Goal: Task Accomplishment & Management: Complete application form

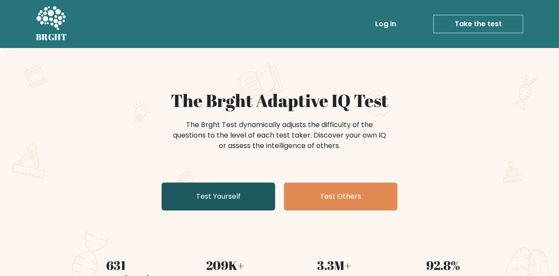
click at [241, 204] on link "Test Yourself" at bounding box center [219, 196] width 114 height 28
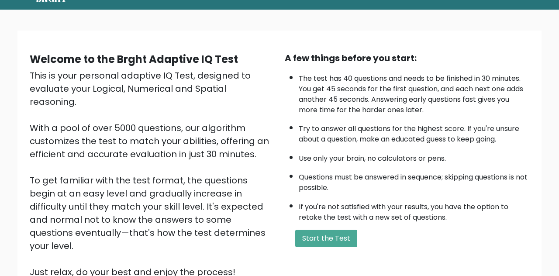
scroll to position [56, 0]
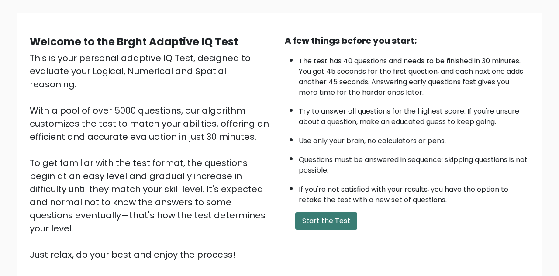
click at [320, 226] on button "Start the Test" at bounding box center [326, 220] width 62 height 17
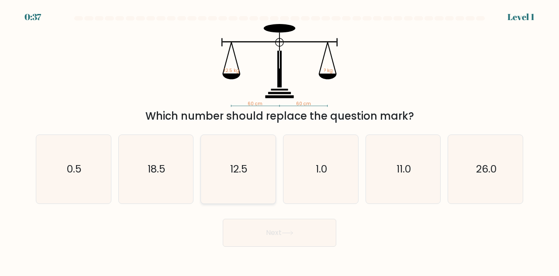
click at [226, 171] on icon "12.5" at bounding box center [238, 169] width 69 height 69
click at [279, 140] on input "c. 12.5" at bounding box center [279, 139] width 0 height 2
radio input "true"
click at [271, 239] on button "Next" at bounding box center [280, 233] width 114 height 28
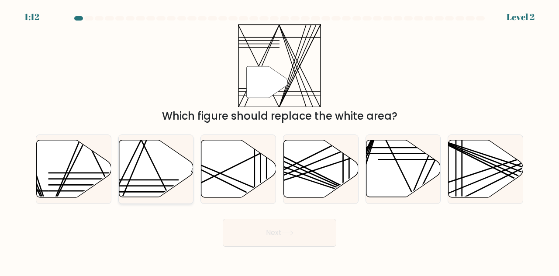
click at [164, 175] on icon at bounding box center [156, 168] width 75 height 57
click at [279, 140] on input "b." at bounding box center [279, 139] width 0 height 2
radio input "true"
click at [313, 247] on button "Next" at bounding box center [280, 233] width 114 height 28
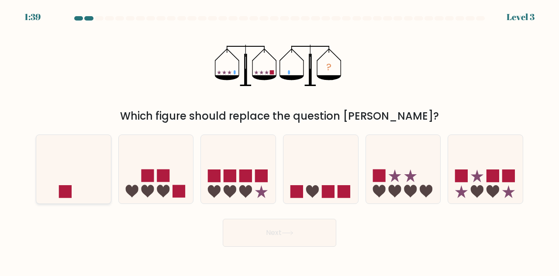
click at [88, 200] on icon at bounding box center [73, 169] width 75 height 62
click at [279, 140] on input "a." at bounding box center [279, 139] width 0 height 2
radio input "true"
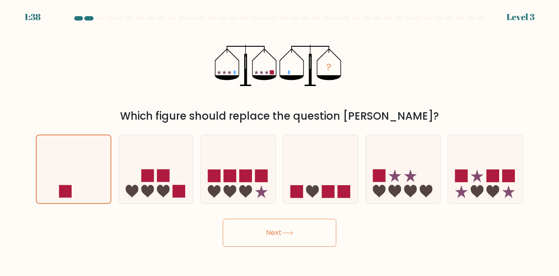
click at [286, 241] on button "Next" at bounding box center [280, 233] width 114 height 28
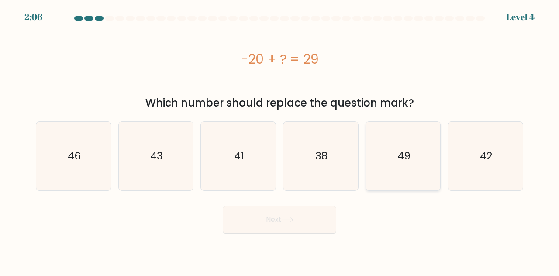
drag, startPoint x: 409, startPoint y: 158, endPoint x: 405, endPoint y: 149, distance: 9.8
click at [408, 155] on icon "49" at bounding box center [403, 156] width 69 height 69
click at [280, 140] on input "e. 49" at bounding box center [279, 139] width 0 height 2
radio input "true"
click at [262, 230] on button "Next" at bounding box center [280, 220] width 114 height 28
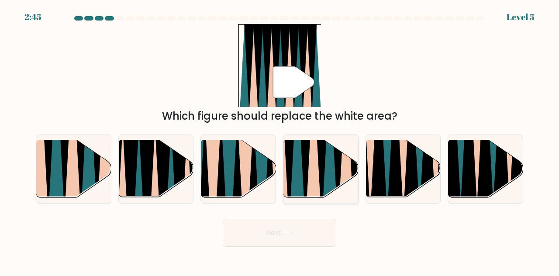
click at [294, 178] on icon at bounding box center [297, 139] width 16 height 149
click at [280, 140] on input "d." at bounding box center [279, 139] width 0 height 2
radio input "true"
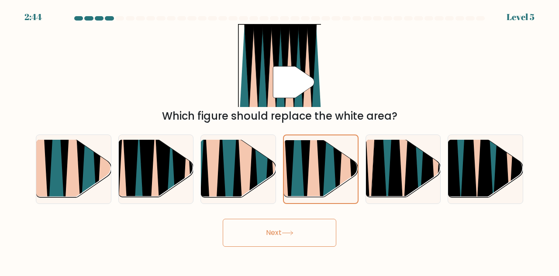
click at [321, 236] on button "Next" at bounding box center [280, 233] width 114 height 28
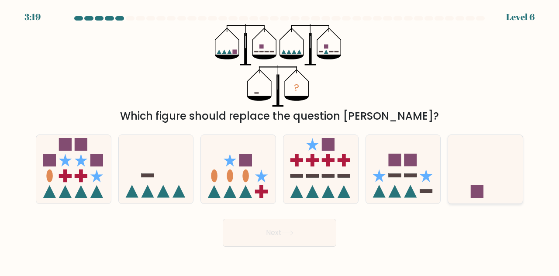
drag, startPoint x: 475, startPoint y: 196, endPoint x: 471, endPoint y: 189, distance: 7.4
click at [473, 195] on icon at bounding box center [485, 169] width 75 height 62
click at [280, 140] on input "f." at bounding box center [279, 139] width 0 height 2
radio input "true"
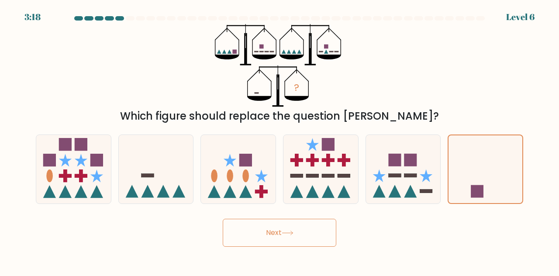
click at [301, 234] on button "Next" at bounding box center [280, 233] width 114 height 28
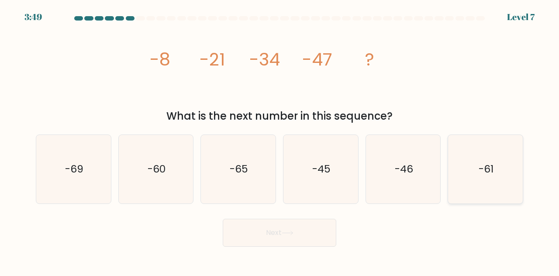
click at [488, 176] on text "-61" at bounding box center [485, 169] width 15 height 14
click at [280, 140] on input "f. -61" at bounding box center [279, 139] width 0 height 2
radio input "true"
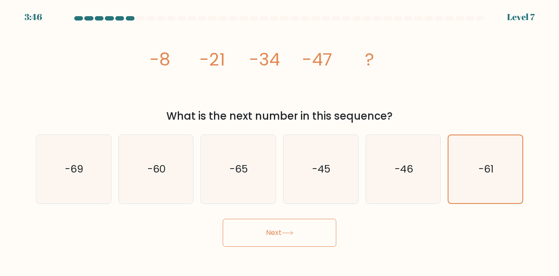
click at [292, 235] on icon at bounding box center [287, 233] width 10 height 4
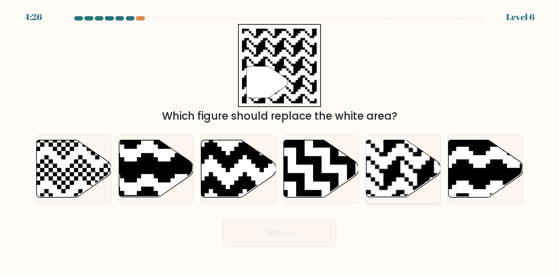
click at [371, 193] on rect at bounding box center [425, 139] width 135 height 135
click at [280, 140] on input "e." at bounding box center [279, 139] width 0 height 2
radio input "true"
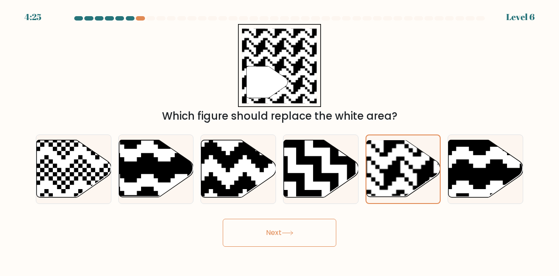
click at [292, 247] on button "Next" at bounding box center [280, 233] width 114 height 28
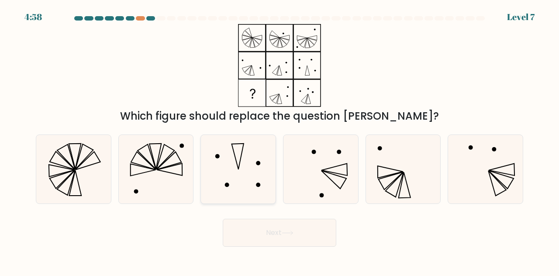
drag, startPoint x: 267, startPoint y: 187, endPoint x: 264, endPoint y: 181, distance: 6.7
click at [265, 185] on icon at bounding box center [238, 169] width 69 height 69
click at [279, 140] on input "c." at bounding box center [279, 139] width 0 height 2
radio input "true"
click at [275, 238] on button "Next" at bounding box center [280, 233] width 114 height 28
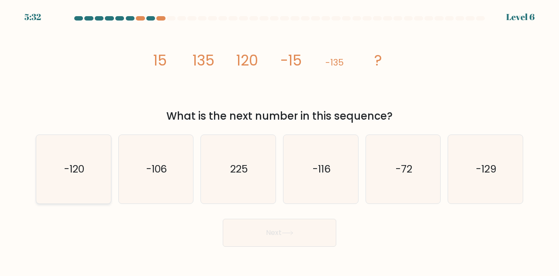
click at [65, 176] on text "-120" at bounding box center [74, 169] width 20 height 14
click at [279, 140] on input "a. -120" at bounding box center [279, 139] width 0 height 2
radio input "true"
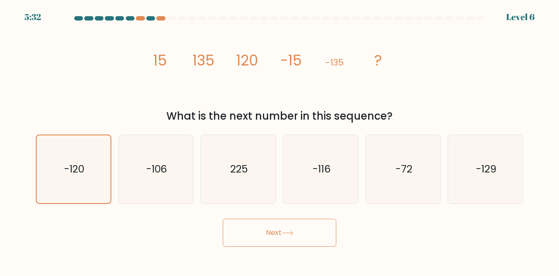
click at [287, 242] on button "Next" at bounding box center [280, 233] width 114 height 28
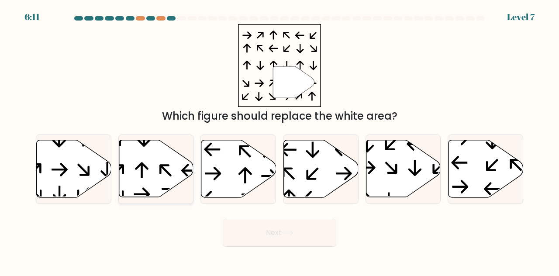
click at [162, 175] on icon at bounding box center [156, 168] width 75 height 57
click at [279, 140] on input "b." at bounding box center [279, 139] width 0 height 2
radio input "true"
click at [311, 245] on button "Next" at bounding box center [280, 233] width 114 height 28
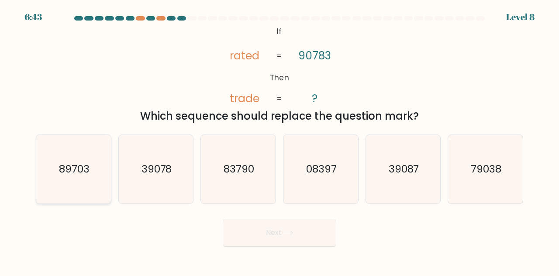
click at [87, 190] on icon "89703" at bounding box center [73, 169] width 69 height 69
click at [279, 140] on input "a. 89703" at bounding box center [279, 139] width 0 height 2
radio input "true"
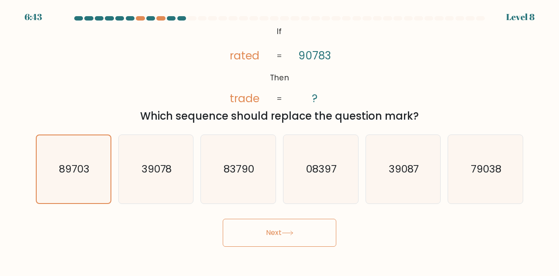
click at [307, 247] on button "Next" at bounding box center [280, 233] width 114 height 28
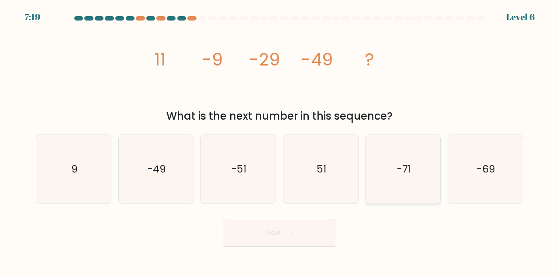
click at [413, 193] on icon "-71" at bounding box center [403, 169] width 69 height 69
click at [280, 140] on input "e. -71" at bounding box center [279, 139] width 0 height 2
radio input "true"
click at [307, 244] on button "Next" at bounding box center [280, 233] width 114 height 28
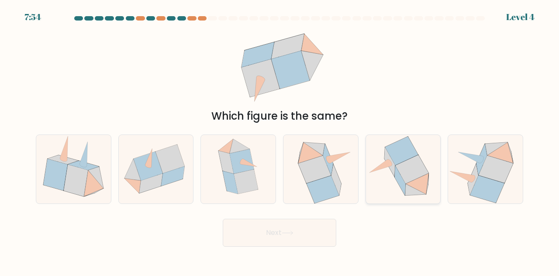
click at [378, 172] on icon at bounding box center [380, 165] width 22 height 13
click at [280, 140] on input "e." at bounding box center [279, 139] width 0 height 2
radio input "true"
click at [304, 247] on button "Next" at bounding box center [280, 233] width 114 height 28
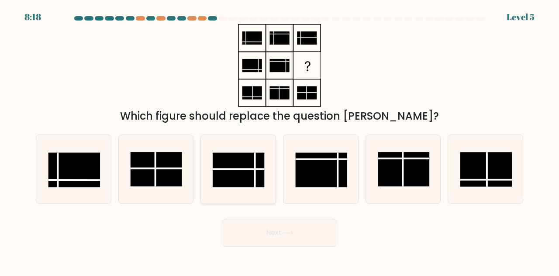
click at [256, 177] on rect at bounding box center [239, 169] width 52 height 34
click at [279, 140] on input "c." at bounding box center [279, 139] width 0 height 2
radio input "true"
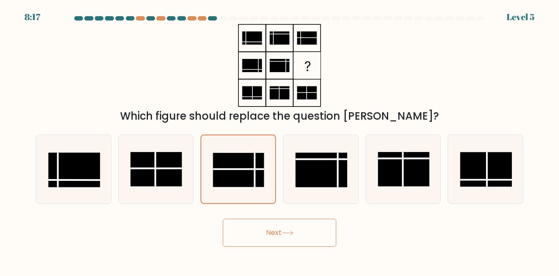
click at [269, 237] on button "Next" at bounding box center [280, 233] width 114 height 28
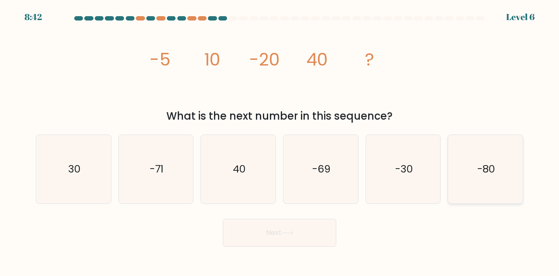
click at [469, 195] on icon "-80" at bounding box center [485, 169] width 69 height 69
click at [280, 140] on input "f. -80" at bounding box center [279, 139] width 0 height 2
radio input "true"
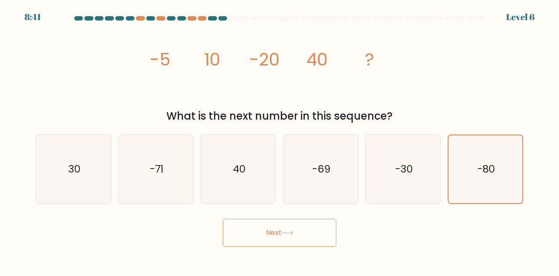
click at [281, 237] on button "Next" at bounding box center [280, 233] width 114 height 28
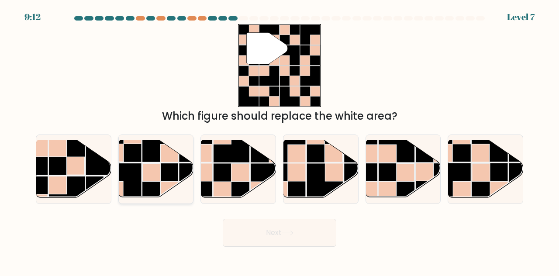
drag, startPoint x: 144, startPoint y: 178, endPoint x: 141, endPoint y: 172, distance: 6.7
click at [142, 176] on g at bounding box center [178, 199] width 149 height 149
click at [279, 140] on input "b." at bounding box center [279, 139] width 0 height 2
radio input "true"
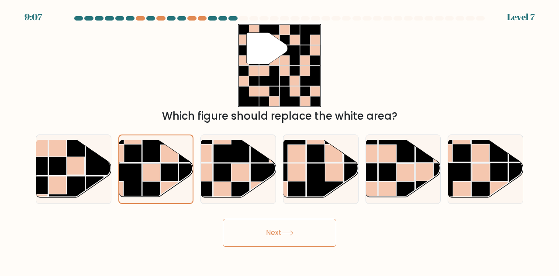
click at [309, 247] on button "Next" at bounding box center [280, 233] width 114 height 28
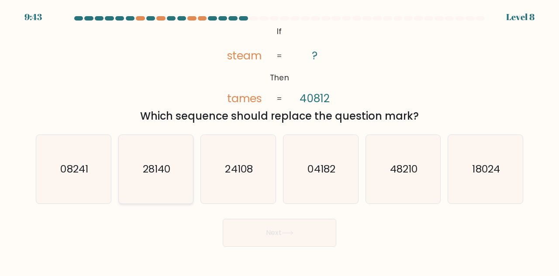
click at [158, 163] on icon "28140" at bounding box center [156, 169] width 69 height 69
click at [279, 140] on input "b. 28140" at bounding box center [279, 139] width 0 height 2
radio input "true"
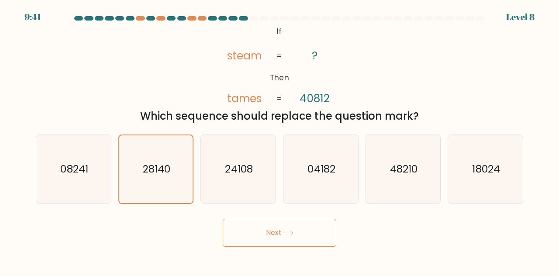
click at [272, 247] on button "Next" at bounding box center [280, 233] width 114 height 28
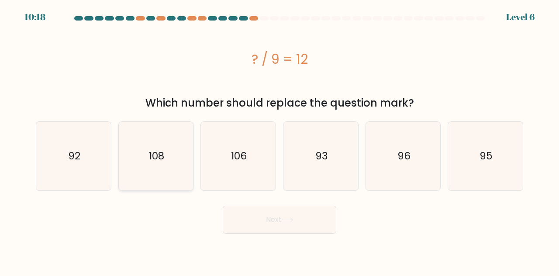
click at [144, 155] on icon "108" at bounding box center [156, 156] width 69 height 69
click at [279, 140] on input "b. 108" at bounding box center [279, 139] width 0 height 2
radio input "true"
click at [261, 220] on button "Next" at bounding box center [280, 220] width 114 height 28
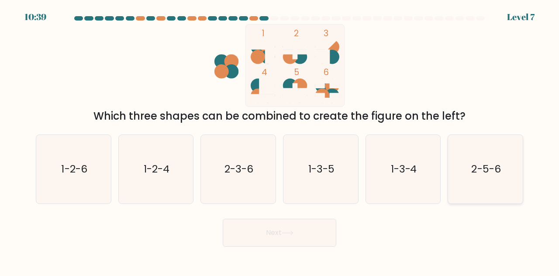
click at [462, 194] on icon "2-5-6" at bounding box center [485, 169] width 69 height 69
click at [280, 140] on input "f. 2-5-6" at bounding box center [279, 139] width 0 height 2
radio input "true"
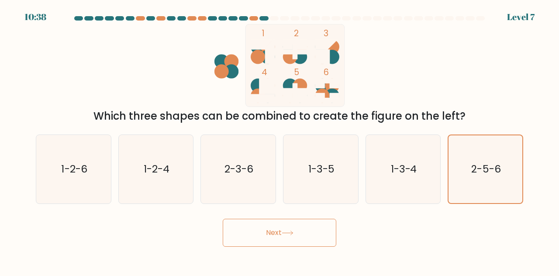
click at [267, 244] on button "Next" at bounding box center [280, 233] width 114 height 28
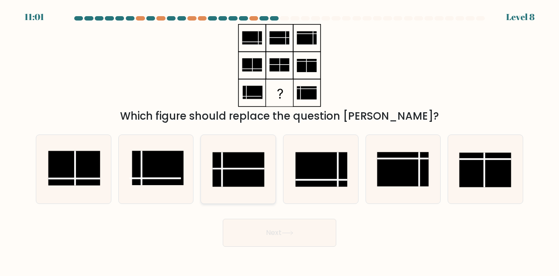
click at [247, 186] on rect at bounding box center [239, 169] width 52 height 34
click at [279, 140] on input "c." at bounding box center [279, 139] width 0 height 2
radio input "true"
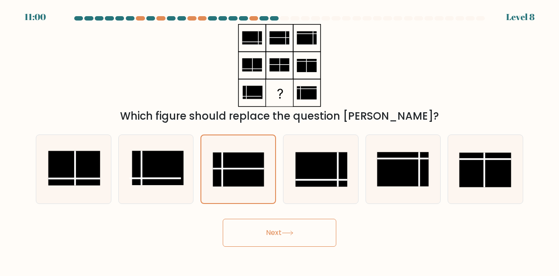
click at [264, 243] on button "Next" at bounding box center [280, 233] width 114 height 28
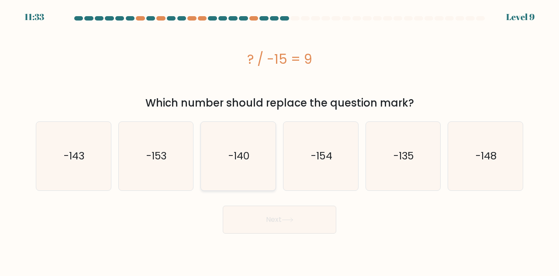
click at [257, 169] on icon "-140" at bounding box center [238, 156] width 69 height 69
click at [279, 140] on input "c. -140" at bounding box center [279, 139] width 0 height 2
radio input "true"
click at [279, 214] on button "Next" at bounding box center [280, 220] width 114 height 28
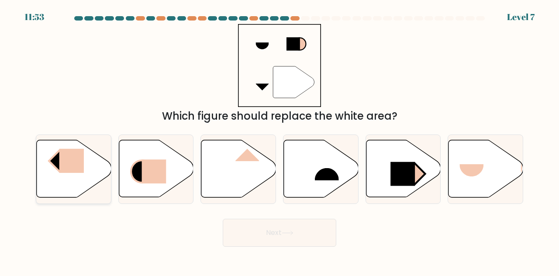
click at [72, 173] on rect at bounding box center [71, 161] width 24 height 24
click at [279, 140] on input "a." at bounding box center [279, 139] width 0 height 2
radio input "true"
click at [314, 244] on button "Next" at bounding box center [280, 233] width 114 height 28
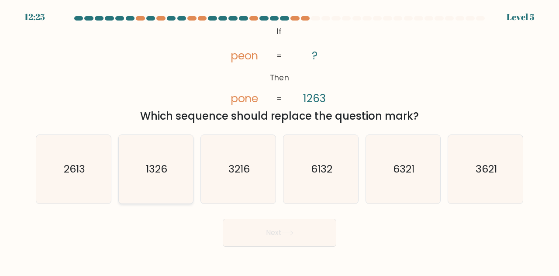
click at [152, 176] on text "1326" at bounding box center [156, 169] width 21 height 14
click at [279, 140] on input "b. 1326" at bounding box center [279, 139] width 0 height 2
radio input "true"
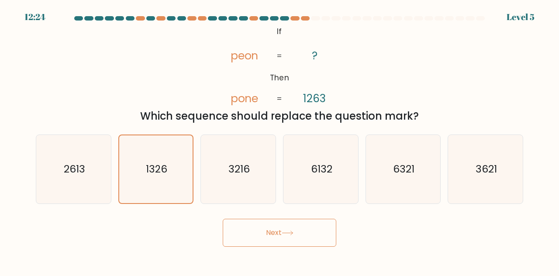
click at [244, 234] on button "Next" at bounding box center [280, 233] width 114 height 28
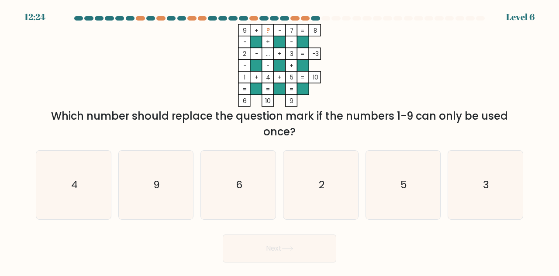
click at [252, 246] on div "Next" at bounding box center [280, 246] width 498 height 32
click at [236, 192] on text "6" at bounding box center [239, 184] width 7 height 14
click at [279, 140] on input "c. 6" at bounding box center [279, 139] width 0 height 2
radio input "true"
click at [267, 259] on button "Next" at bounding box center [280, 248] width 114 height 28
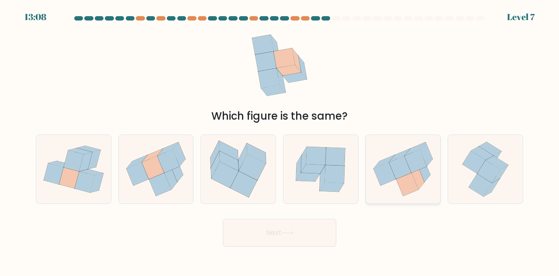
click at [393, 195] on icon at bounding box center [403, 169] width 75 height 67
click at [280, 140] on input "e." at bounding box center [279, 139] width 0 height 2
radio input "true"
click at [280, 244] on button "Next" at bounding box center [280, 233] width 114 height 28
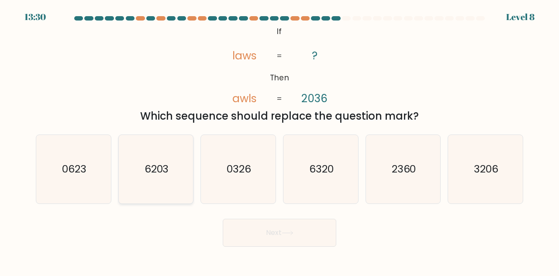
click at [144, 176] on text "6203" at bounding box center [156, 169] width 24 height 14
click at [279, 140] on input "b. 6203" at bounding box center [279, 139] width 0 height 2
radio input "true"
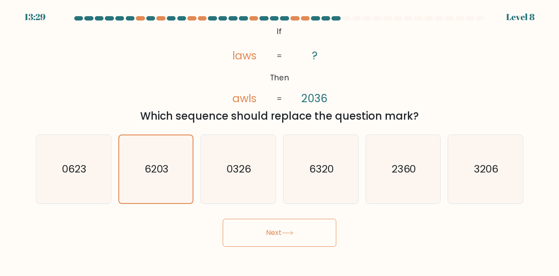
click at [241, 247] on button "Next" at bounding box center [280, 233] width 114 height 28
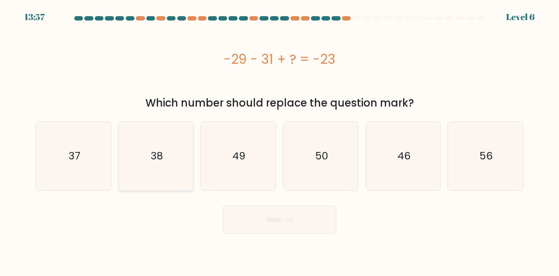
click at [177, 180] on icon "38" at bounding box center [156, 156] width 69 height 69
click at [279, 140] on input "b. 38" at bounding box center [279, 139] width 0 height 2
radio input "true"
click at [275, 227] on button "Next" at bounding box center [280, 220] width 114 height 28
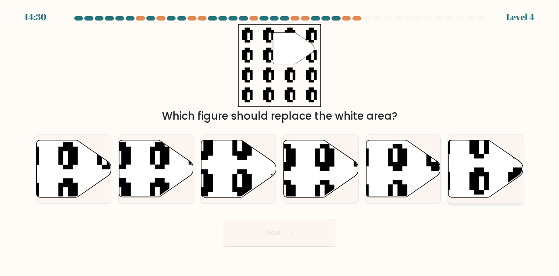
click at [492, 191] on icon at bounding box center [485, 168] width 75 height 57
click at [280, 140] on input "f." at bounding box center [279, 139] width 0 height 2
radio input "true"
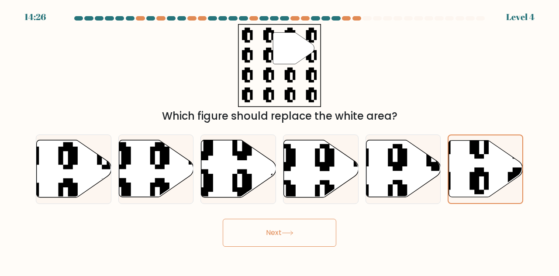
click at [309, 243] on button "Next" at bounding box center [280, 233] width 114 height 28
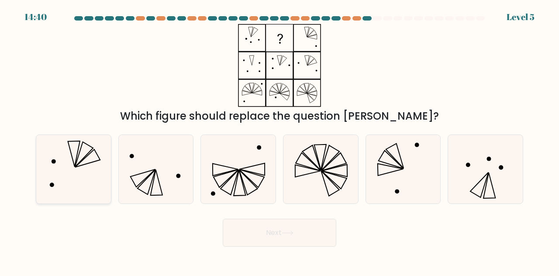
click at [85, 203] on icon at bounding box center [73, 169] width 69 height 69
click at [279, 140] on input "a." at bounding box center [279, 139] width 0 height 2
radio input "true"
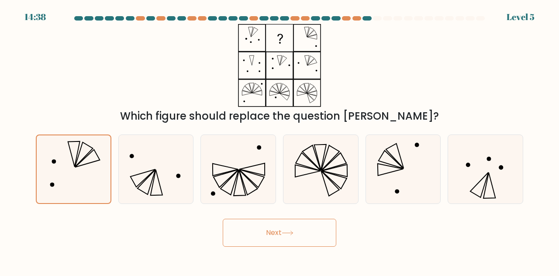
click at [283, 241] on button "Next" at bounding box center [280, 233] width 114 height 28
click at [289, 235] on icon at bounding box center [288, 232] width 12 height 5
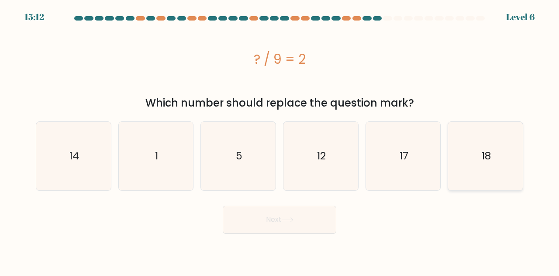
click at [499, 160] on icon "18" at bounding box center [485, 156] width 69 height 69
click at [280, 140] on input "f. 18" at bounding box center [279, 139] width 0 height 2
radio input "true"
click at [282, 218] on button "Next" at bounding box center [280, 220] width 114 height 28
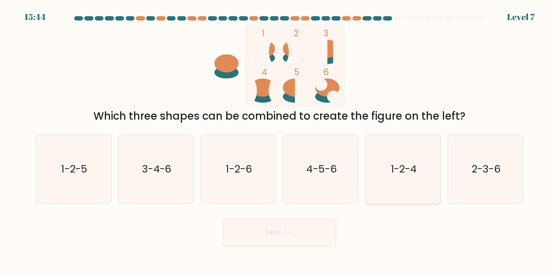
drag, startPoint x: 400, startPoint y: 168, endPoint x: 380, endPoint y: 208, distance: 44.7
click at [399, 168] on icon "1-2-4" at bounding box center [403, 169] width 69 height 69
click at [280, 140] on input "e. 1-2-4" at bounding box center [279, 139] width 0 height 2
radio input "true"
click at [295, 235] on button "Next" at bounding box center [280, 233] width 114 height 28
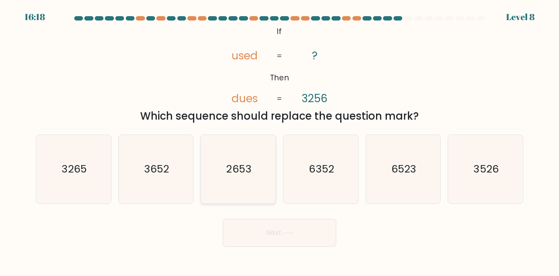
click at [246, 198] on icon "2653" at bounding box center [238, 169] width 69 height 69
click at [279, 140] on input "c. 2653" at bounding box center [279, 139] width 0 height 2
radio input "true"
click at [292, 235] on icon at bounding box center [288, 232] width 12 height 5
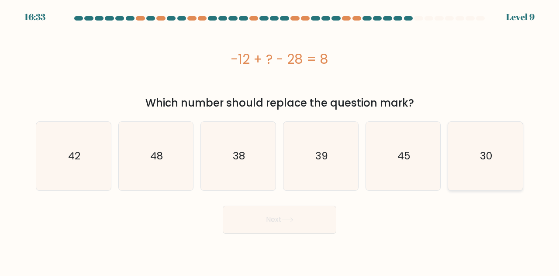
click at [498, 173] on icon "30" at bounding box center [485, 156] width 69 height 69
click at [280, 140] on input "f. 30" at bounding box center [279, 139] width 0 height 2
radio input "true"
click at [265, 224] on button "Next" at bounding box center [280, 220] width 114 height 28
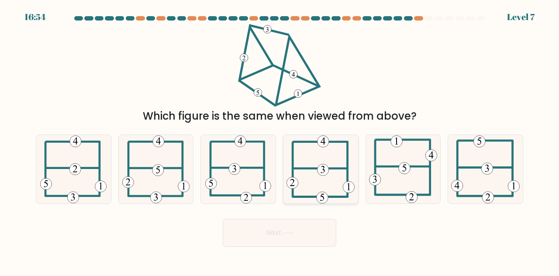
drag, startPoint x: 330, startPoint y: 168, endPoint x: 332, endPoint y: 174, distance: 6.4
click at [330, 168] on icon at bounding box center [320, 169] width 68 height 69
click at [280, 140] on input "d." at bounding box center [279, 139] width 0 height 2
radio input "true"
click at [292, 247] on button "Next" at bounding box center [280, 233] width 114 height 28
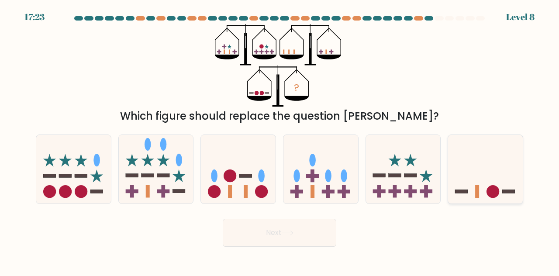
click at [488, 192] on icon at bounding box center [485, 169] width 75 height 62
click at [280, 140] on input "f." at bounding box center [279, 139] width 0 height 2
radio input "true"
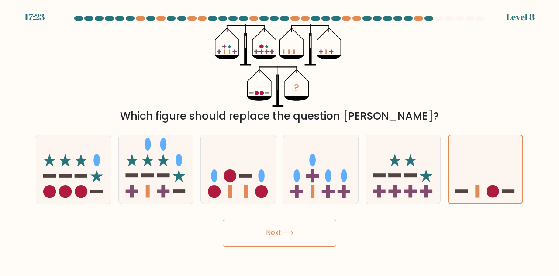
click at [303, 242] on button "Next" at bounding box center [280, 233] width 114 height 28
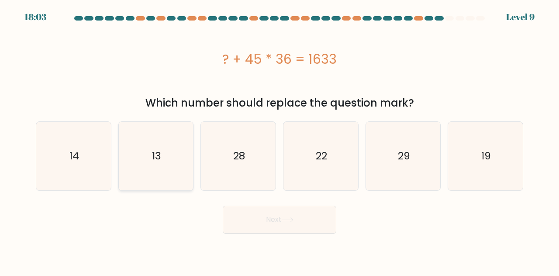
click at [142, 168] on icon "13" at bounding box center [156, 156] width 69 height 69
click at [279, 140] on input "b. 13" at bounding box center [279, 139] width 0 height 2
radio input "true"
click at [281, 217] on button "Next" at bounding box center [280, 220] width 114 height 28
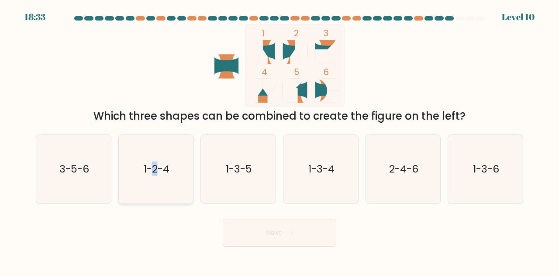
click at [154, 170] on icon "1-2-4" at bounding box center [156, 169] width 69 height 69
click at [276, 247] on button "Next" at bounding box center [280, 233] width 114 height 28
click at [176, 192] on icon "1-2-4" at bounding box center [156, 169] width 69 height 69
click at [279, 140] on input "b. 1-2-4" at bounding box center [279, 139] width 0 height 2
radio input "true"
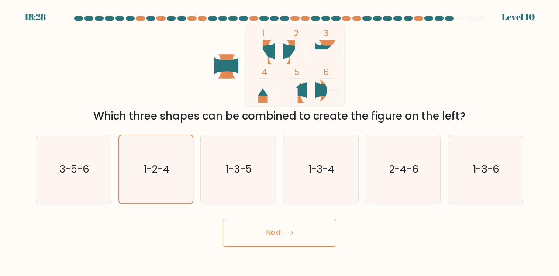
drag, startPoint x: 255, startPoint y: 261, endPoint x: 248, endPoint y: 254, distance: 9.3
click at [249, 260] on body "18:28 Level 10" at bounding box center [279, 138] width 559 height 276
click at [279, 239] on button "Next" at bounding box center [280, 233] width 114 height 28
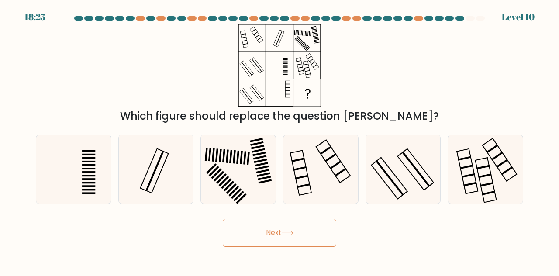
click at [294, 247] on button "Next" at bounding box center [280, 233] width 114 height 28
click at [377, 84] on div "Which figure should replace the question mark?" at bounding box center [280, 74] width 498 height 100
click at [248, 165] on rect at bounding box center [248, 157] width 3 height 13
click at [279, 140] on input "c." at bounding box center [279, 139] width 0 height 2
radio input "true"
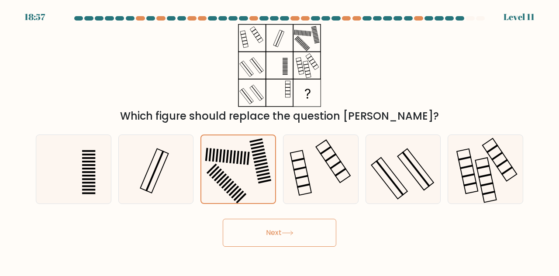
click at [314, 241] on button "Next" at bounding box center [280, 233] width 114 height 28
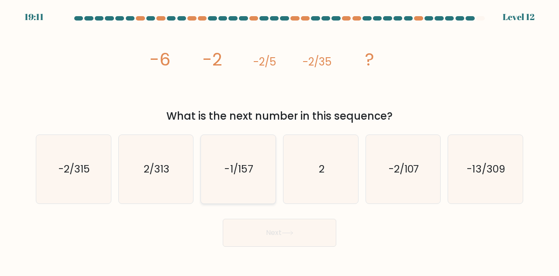
click at [244, 193] on icon "-1/157" at bounding box center [238, 169] width 69 height 69
click at [279, 140] on input "c. -1/157" at bounding box center [279, 139] width 0 height 2
radio input "true"
click at [278, 241] on button "Next" at bounding box center [280, 233] width 114 height 28
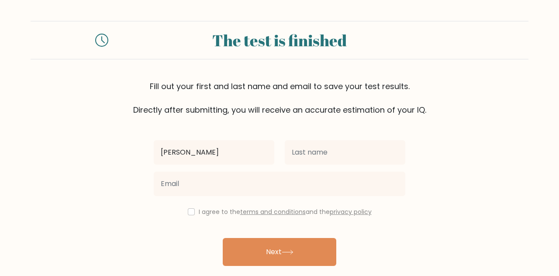
type input "Raymond"
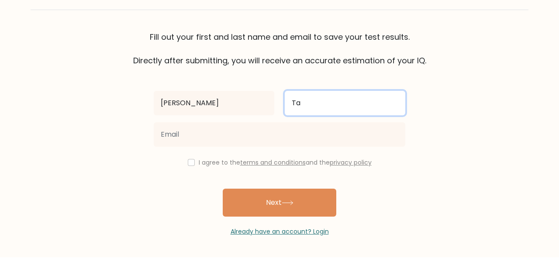
scroll to position [42, 0]
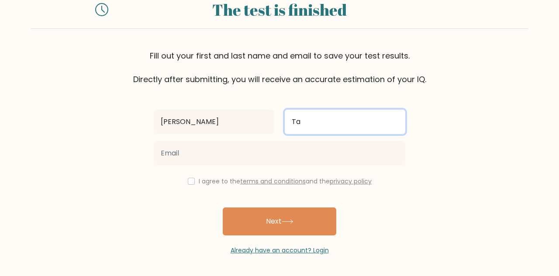
type input "Ta"
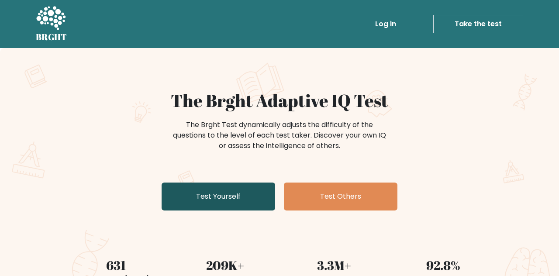
click at [227, 196] on link "Test Yourself" at bounding box center [219, 196] width 114 height 28
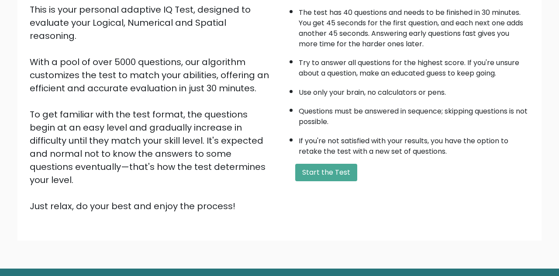
scroll to position [105, 0]
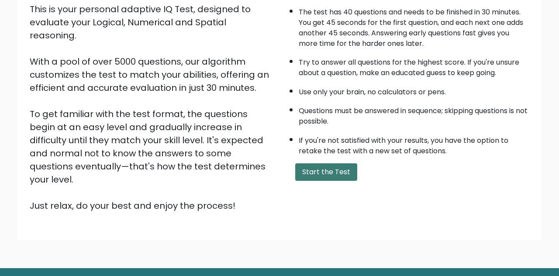
click at [331, 177] on button "Start the Test" at bounding box center [326, 171] width 62 height 17
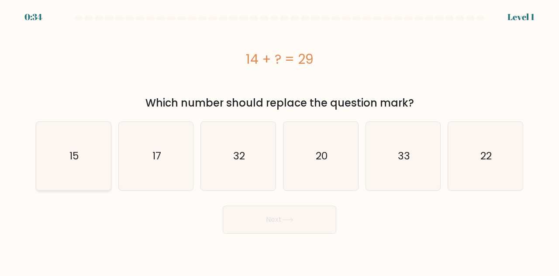
click at [71, 163] on text "15" at bounding box center [74, 156] width 10 height 14
click at [279, 140] on input "a. 15" at bounding box center [279, 139] width 0 height 2
radio input "true"
click at [308, 224] on button "Next" at bounding box center [280, 220] width 114 height 28
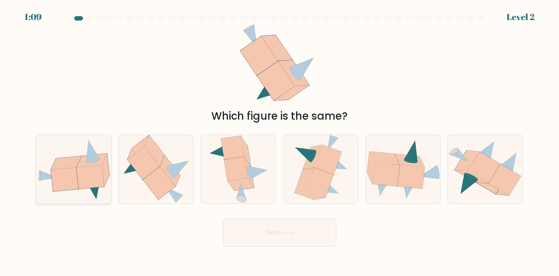
click at [69, 169] on icon at bounding box center [66, 163] width 31 height 14
click at [279, 140] on input "a." at bounding box center [279, 139] width 0 height 2
radio input "true"
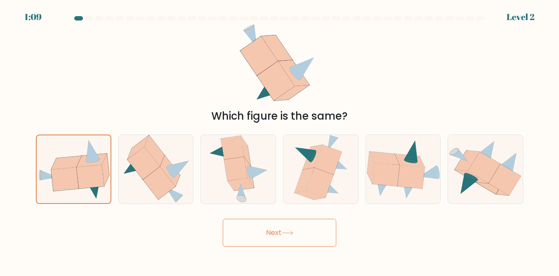
click at [307, 244] on button "Next" at bounding box center [280, 233] width 114 height 28
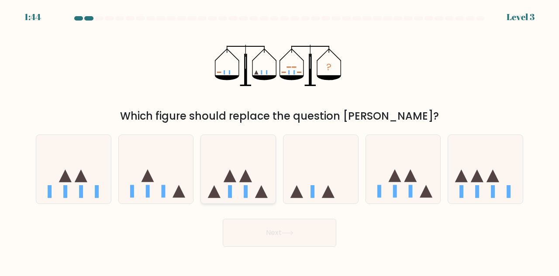
click at [232, 200] on icon at bounding box center [238, 169] width 75 height 62
click at [279, 140] on input "c." at bounding box center [279, 139] width 0 height 2
radio input "true"
click at [306, 247] on button "Next" at bounding box center [280, 233] width 114 height 28
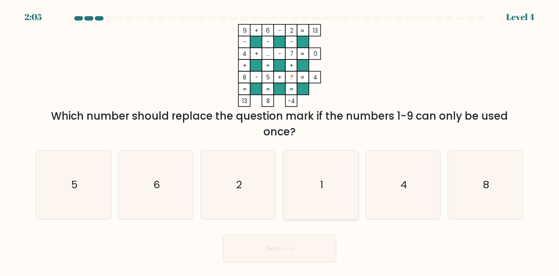
click at [315, 215] on icon "1" at bounding box center [320, 185] width 69 height 69
click at [280, 140] on input "d. 1" at bounding box center [279, 139] width 0 height 2
radio input "true"
click at [297, 259] on button "Next" at bounding box center [280, 248] width 114 height 28
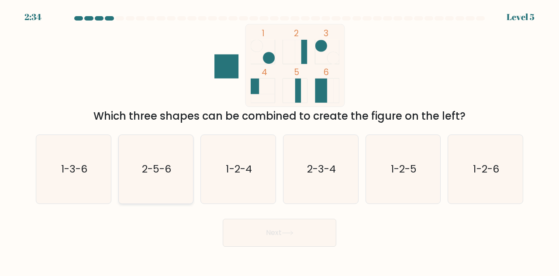
click at [148, 176] on text "2-5-6" at bounding box center [156, 169] width 29 height 14
click at [279, 140] on input "b. 2-5-6" at bounding box center [279, 139] width 0 height 2
radio input "true"
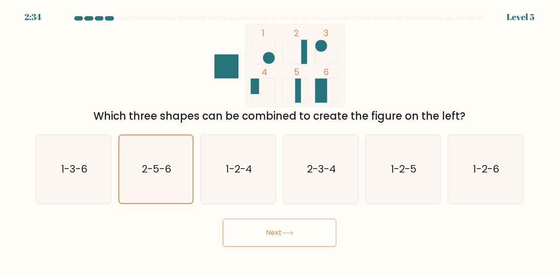
click at [298, 247] on button "Next" at bounding box center [280, 233] width 114 height 28
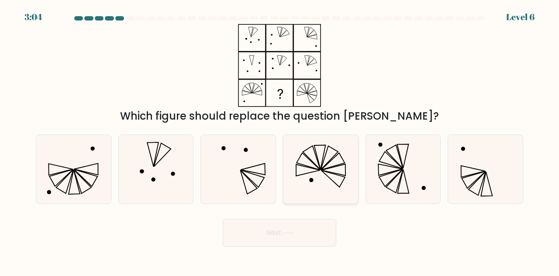
click at [301, 198] on icon at bounding box center [320, 169] width 69 height 69
click at [280, 140] on input "d." at bounding box center [279, 139] width 0 height 2
radio input "true"
click at [308, 247] on button "Next" at bounding box center [280, 233] width 114 height 28
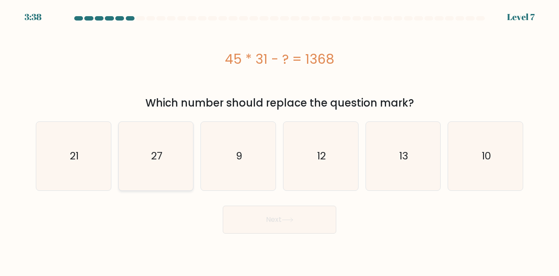
click at [151, 175] on icon "27" at bounding box center [156, 156] width 69 height 69
click at [279, 140] on input "b. 27" at bounding box center [279, 139] width 0 height 2
radio input "true"
click at [318, 227] on button "Next" at bounding box center [280, 220] width 114 height 28
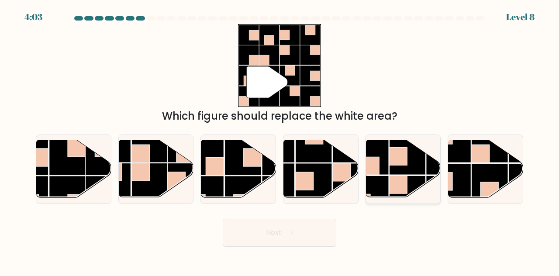
click at [403, 194] on rect at bounding box center [398, 185] width 18 height 18
click at [280, 140] on input "e." at bounding box center [279, 139] width 0 height 2
radio input "true"
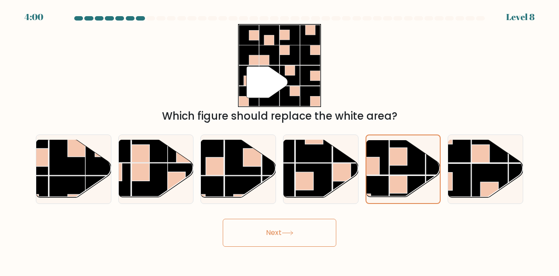
click at [302, 247] on button "Next" at bounding box center [280, 233] width 114 height 28
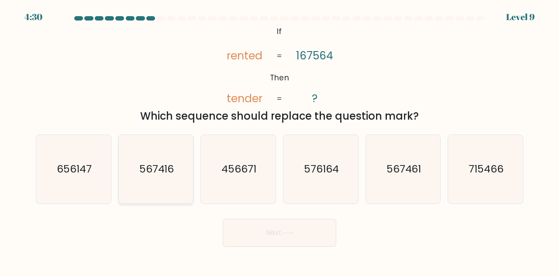
click at [157, 176] on text "567416" at bounding box center [156, 169] width 35 height 14
click at [279, 140] on input "b. 567416" at bounding box center [279, 139] width 0 height 2
radio input "true"
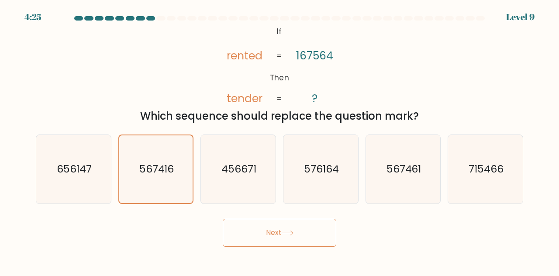
click at [300, 247] on button "Next" at bounding box center [280, 233] width 114 height 28
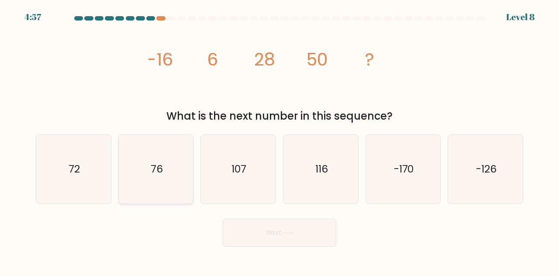
click at [145, 186] on icon "76" at bounding box center [156, 169] width 69 height 69
click at [279, 140] on input "b. 76" at bounding box center [279, 139] width 0 height 2
radio input "true"
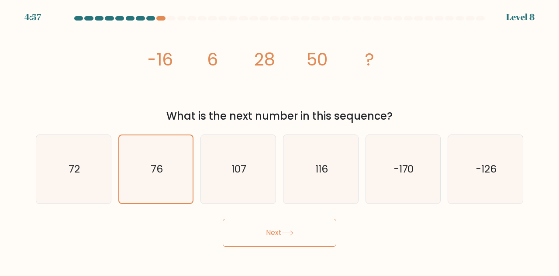
click at [317, 245] on button "Next" at bounding box center [280, 233] width 114 height 28
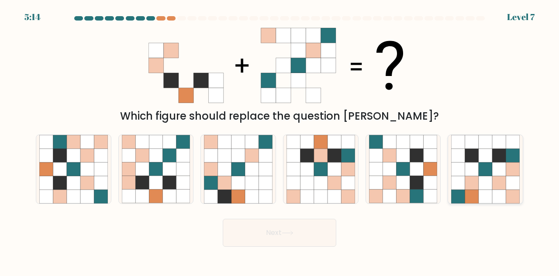
click at [464, 189] on icon at bounding box center [458, 183] width 14 height 14
click at [280, 140] on input "f." at bounding box center [279, 139] width 0 height 2
radio input "true"
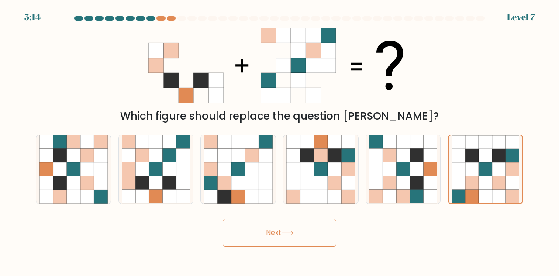
click at [301, 239] on button "Next" at bounding box center [280, 233] width 114 height 28
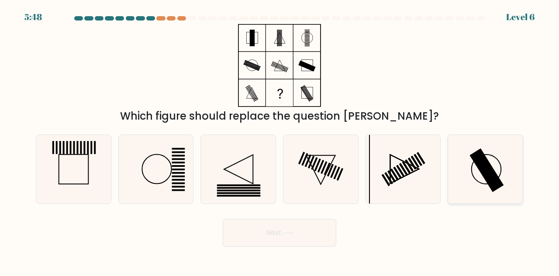
click at [476, 203] on icon at bounding box center [485, 169] width 69 height 69
click at [280, 140] on input "f." at bounding box center [279, 139] width 0 height 2
radio input "true"
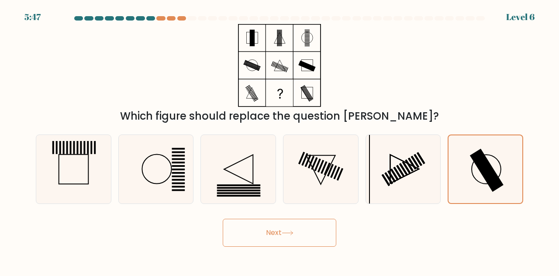
click at [303, 247] on button "Next" at bounding box center [280, 233] width 114 height 28
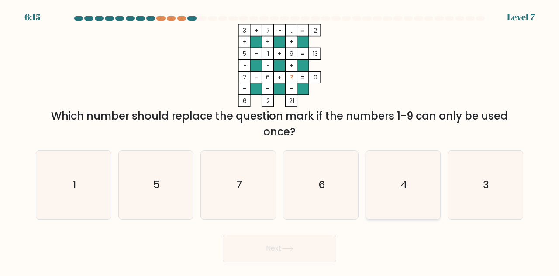
click at [402, 211] on icon "4" at bounding box center [403, 185] width 69 height 69
click at [280, 140] on input "e. 4" at bounding box center [279, 139] width 0 height 2
radio input "true"
click at [306, 262] on button "Next" at bounding box center [280, 248] width 114 height 28
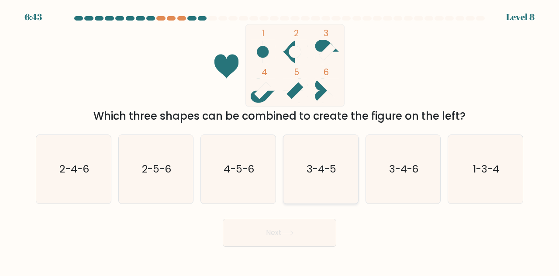
click at [330, 200] on icon "3-4-5" at bounding box center [320, 169] width 69 height 69
click at [280, 140] on input "d. 3-4-5" at bounding box center [279, 139] width 0 height 2
radio input "true"
click at [306, 247] on button "Next" at bounding box center [280, 233] width 114 height 28
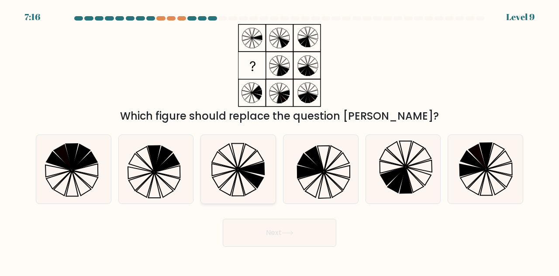
click at [229, 192] on icon at bounding box center [229, 182] width 18 height 25
click at [279, 140] on input "c." at bounding box center [279, 139] width 0 height 2
radio input "true"
click at [316, 247] on button "Next" at bounding box center [280, 233] width 114 height 28
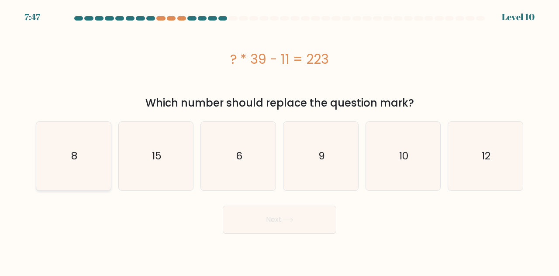
click at [75, 141] on icon "8" at bounding box center [73, 156] width 69 height 69
click at [279, 140] on input "a. 8" at bounding box center [279, 139] width 0 height 2
radio input "true"
click at [317, 232] on button "Next" at bounding box center [280, 220] width 114 height 28
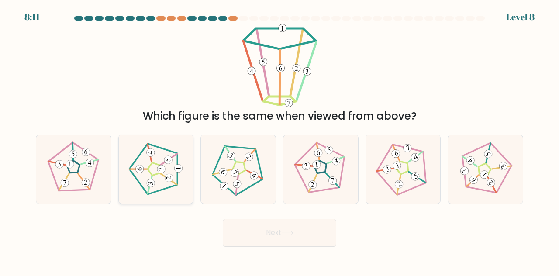
click at [141, 187] on icon at bounding box center [155, 168] width 55 height 55
click at [279, 140] on input "b." at bounding box center [279, 139] width 0 height 2
radio input "true"
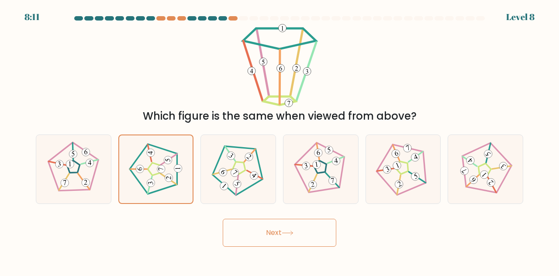
click at [306, 247] on button "Next" at bounding box center [280, 233] width 114 height 28
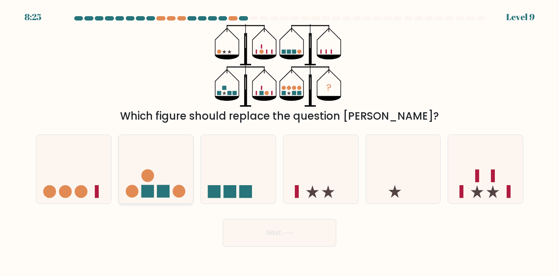
click at [152, 182] on circle at bounding box center [147, 175] width 13 height 13
click at [279, 140] on input "b." at bounding box center [279, 139] width 0 height 2
radio input "true"
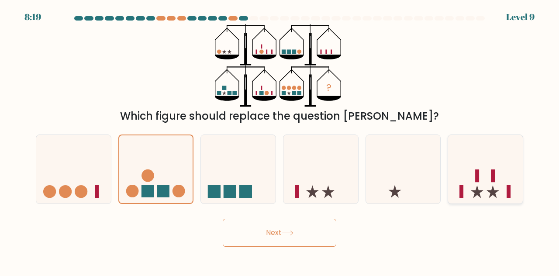
click at [476, 196] on icon at bounding box center [485, 169] width 75 height 62
click at [280, 140] on input "f." at bounding box center [279, 139] width 0 height 2
radio input "true"
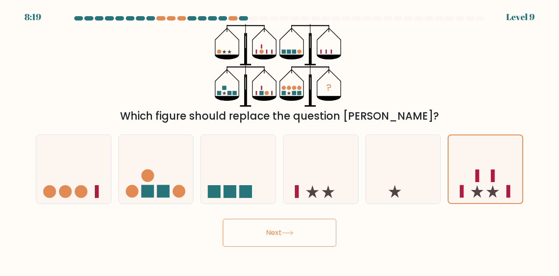
click at [321, 242] on button "Next" at bounding box center [280, 233] width 114 height 28
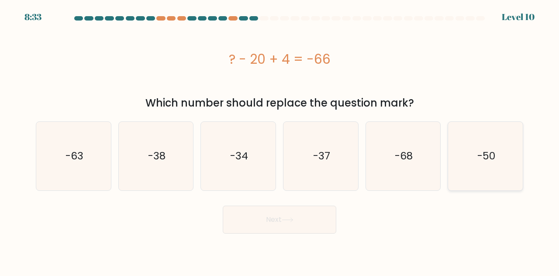
click at [492, 169] on icon "-50" at bounding box center [485, 156] width 69 height 69
click at [280, 140] on input "f. -50" at bounding box center [279, 139] width 0 height 2
radio input "true"
click at [313, 224] on button "Next" at bounding box center [280, 220] width 114 height 28
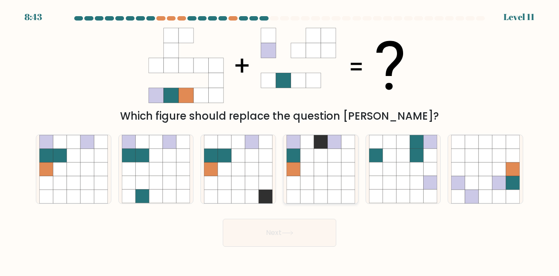
click at [322, 189] on icon at bounding box center [321, 183] width 14 height 14
click at [280, 140] on input "d." at bounding box center [279, 139] width 0 height 2
radio input "true"
click at [303, 245] on button "Next" at bounding box center [280, 233] width 114 height 28
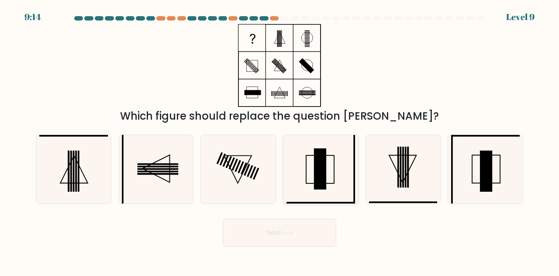
click at [326, 203] on icon at bounding box center [320, 169] width 69 height 69
click at [280, 140] on input "d." at bounding box center [279, 139] width 0 height 2
radio input "true"
click at [456, 193] on icon at bounding box center [485, 169] width 69 height 69
click at [280, 140] on input "f." at bounding box center [279, 139] width 0 height 2
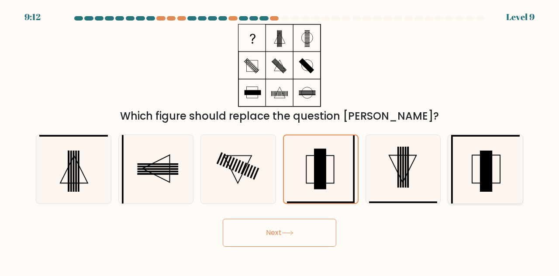
radio input "true"
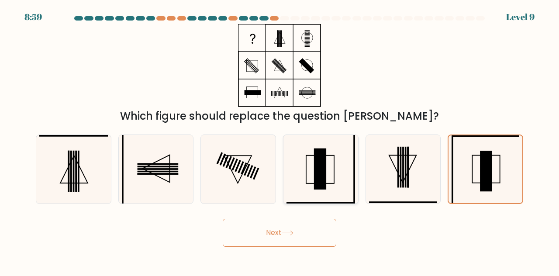
click at [333, 196] on icon at bounding box center [320, 169] width 69 height 69
click at [280, 140] on input "d." at bounding box center [279, 139] width 0 height 2
radio input "true"
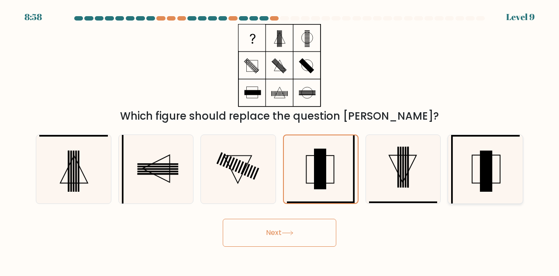
click at [463, 184] on icon at bounding box center [485, 169] width 69 height 69
click at [280, 140] on input "f." at bounding box center [279, 139] width 0 height 2
radio input "true"
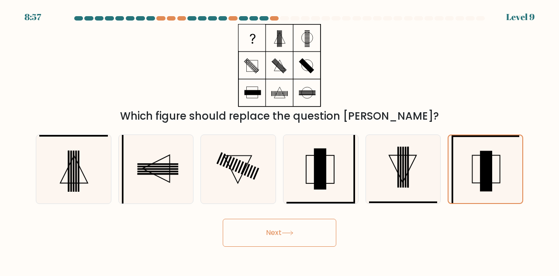
click at [299, 245] on button "Next" at bounding box center [280, 233] width 114 height 28
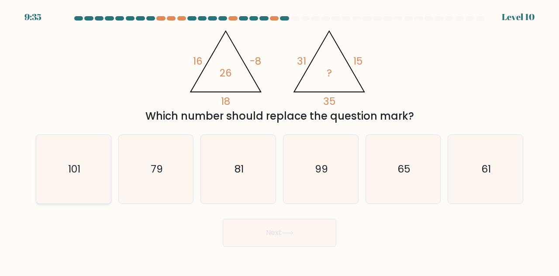
click at [69, 176] on text "101" at bounding box center [74, 169] width 12 height 14
click at [279, 140] on input "a. 101" at bounding box center [279, 139] width 0 height 2
radio input "true"
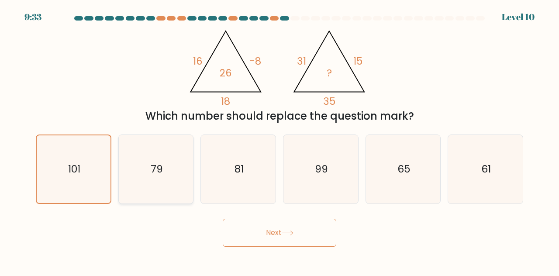
click at [140, 192] on icon "79" at bounding box center [156, 169] width 69 height 69
click at [279, 140] on input "b. 79" at bounding box center [279, 139] width 0 height 2
radio input "true"
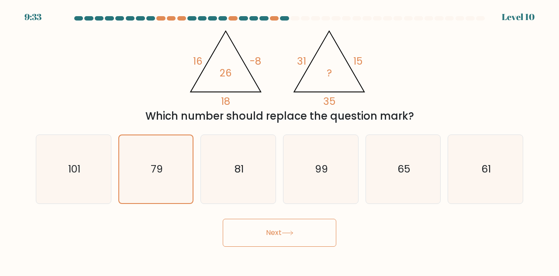
click at [281, 247] on button "Next" at bounding box center [280, 233] width 114 height 28
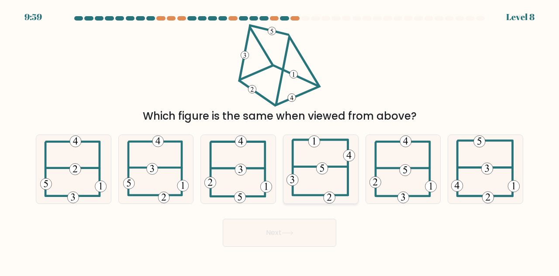
click at [319, 147] on 712 at bounding box center [314, 141] width 12 height 12
click at [280, 140] on input "d." at bounding box center [279, 139] width 0 height 2
radio input "true"
click at [285, 235] on icon at bounding box center [288, 232] width 12 height 5
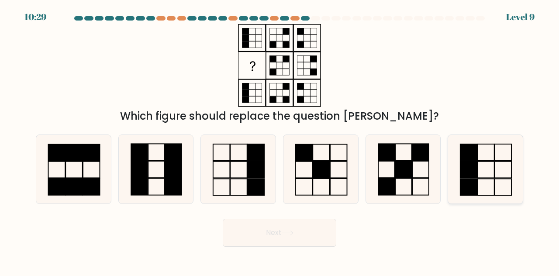
click at [486, 202] on icon at bounding box center [485, 169] width 69 height 69
click at [280, 140] on input "f." at bounding box center [279, 139] width 0 height 2
radio input "true"
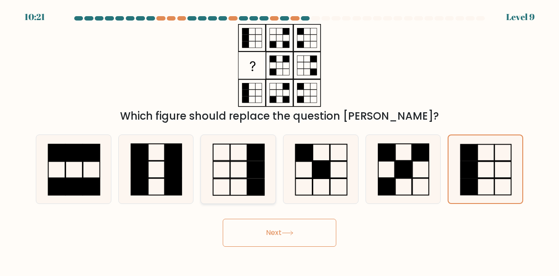
click at [241, 193] on icon at bounding box center [238, 169] width 69 height 69
click at [279, 140] on input "c." at bounding box center [279, 139] width 0 height 2
radio input "true"
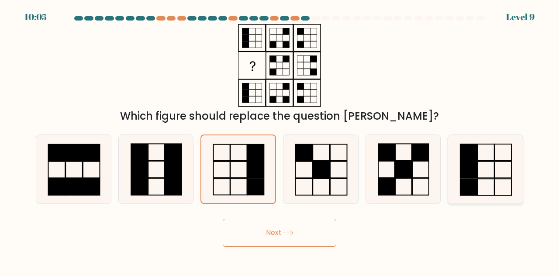
click at [489, 180] on icon at bounding box center [485, 169] width 69 height 69
click at [280, 140] on input "f." at bounding box center [279, 139] width 0 height 2
radio input "true"
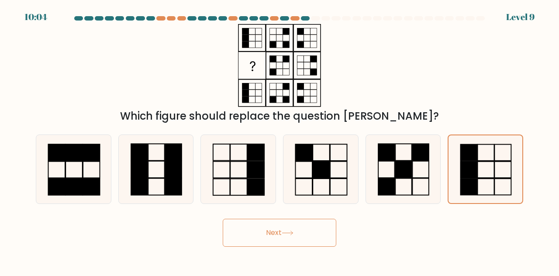
click at [302, 247] on button "Next" at bounding box center [280, 233] width 114 height 28
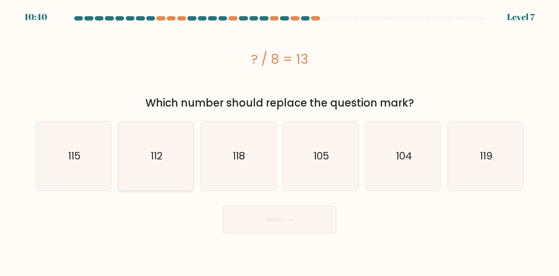
click at [143, 169] on icon "112" at bounding box center [156, 156] width 69 height 69
click at [279, 140] on input "b. 112" at bounding box center [279, 139] width 0 height 2
radio input "true"
click at [312, 231] on button "Next" at bounding box center [280, 220] width 114 height 28
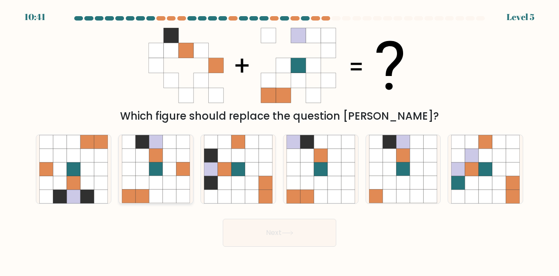
click at [142, 203] on icon at bounding box center [142, 196] width 14 height 14
click at [279, 140] on input "b." at bounding box center [279, 139] width 0 height 2
radio input "true"
click at [299, 247] on button "Next" at bounding box center [280, 233] width 114 height 28
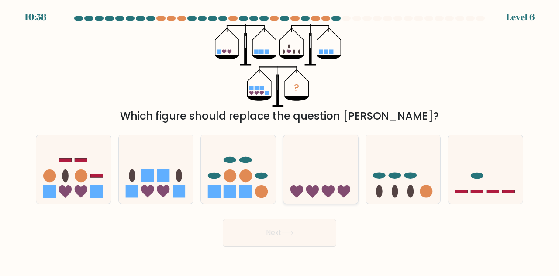
click at [318, 178] on icon at bounding box center [320, 169] width 75 height 62
click at [280, 140] on input "d." at bounding box center [279, 139] width 0 height 2
radio input "true"
click at [259, 179] on ellipse at bounding box center [261, 175] width 13 height 7
click at [279, 140] on input "c." at bounding box center [279, 139] width 0 height 2
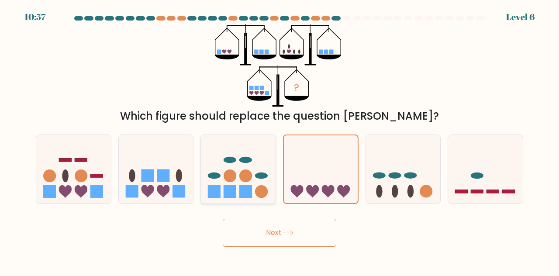
radio input "true"
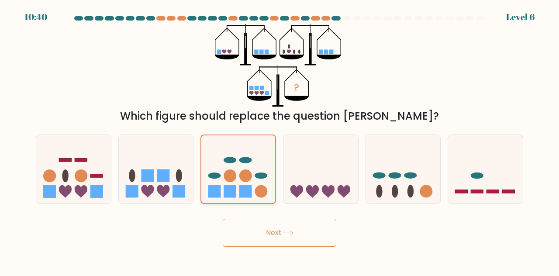
click at [261, 178] on icon at bounding box center [238, 168] width 74 height 61
click at [279, 140] on input "c." at bounding box center [279, 139] width 0 height 2
click at [263, 246] on button "Next" at bounding box center [280, 233] width 114 height 28
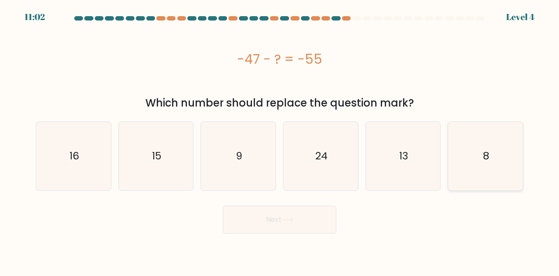
click at [491, 174] on icon "8" at bounding box center [485, 156] width 69 height 69
click at [280, 140] on input "f. 8" at bounding box center [279, 139] width 0 height 2
radio input "true"
click at [311, 218] on button "Next" at bounding box center [280, 220] width 114 height 28
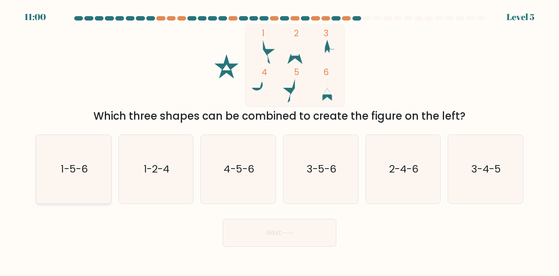
click at [69, 203] on icon "1-5-6" at bounding box center [73, 169] width 69 height 69
click at [279, 140] on input "a. 1-5-6" at bounding box center [279, 139] width 0 height 2
radio input "true"
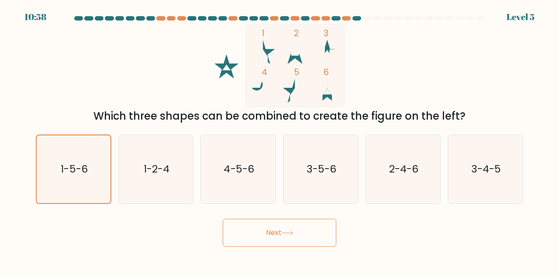
click at [289, 235] on icon at bounding box center [288, 232] width 12 height 5
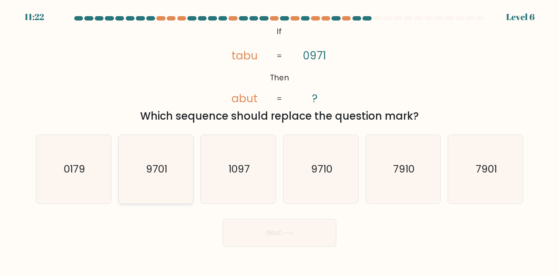
click at [167, 203] on icon "9701" at bounding box center [156, 169] width 69 height 69
click at [279, 140] on input "b. 9701" at bounding box center [279, 139] width 0 height 2
radio input "true"
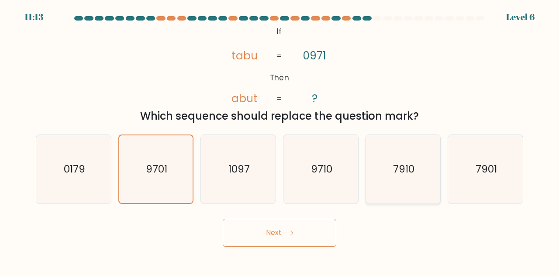
click at [409, 203] on icon "7910" at bounding box center [403, 169] width 69 height 69
click at [280, 140] on input "e. 7910" at bounding box center [279, 139] width 0 height 2
radio input "true"
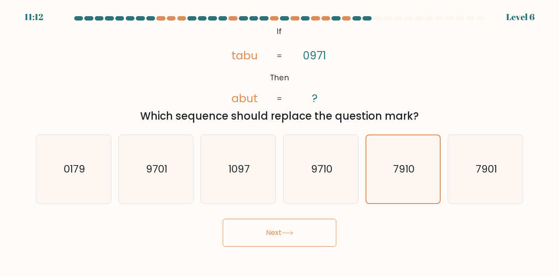
click at [278, 247] on button "Next" at bounding box center [280, 233] width 114 height 28
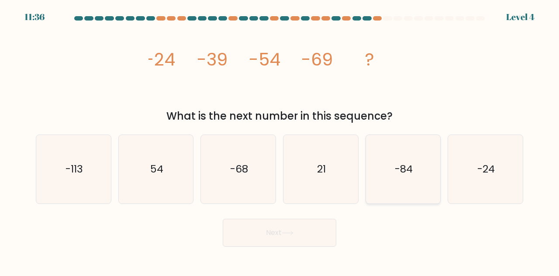
click at [416, 198] on icon "-84" at bounding box center [403, 169] width 69 height 69
click at [280, 140] on input "e. -84" at bounding box center [279, 139] width 0 height 2
radio input "true"
click at [293, 235] on icon at bounding box center [288, 232] width 12 height 5
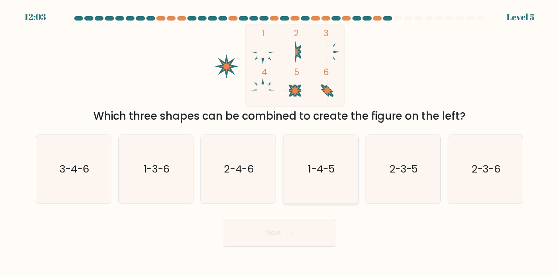
click at [341, 185] on icon "1-4-5" at bounding box center [320, 169] width 69 height 69
click at [280, 140] on input "d. 1-4-5" at bounding box center [279, 139] width 0 height 2
radio input "true"
click at [301, 245] on button "Next" at bounding box center [280, 233] width 114 height 28
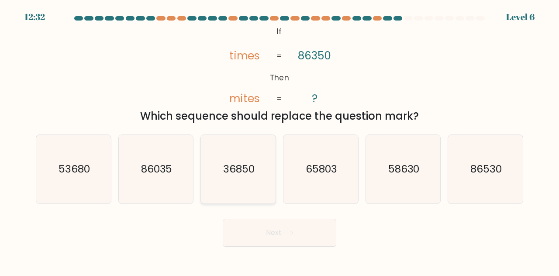
click at [240, 196] on icon "36850" at bounding box center [238, 169] width 69 height 69
click at [279, 140] on input "c. 36850" at bounding box center [279, 139] width 0 height 2
radio input "true"
click at [302, 247] on button "Next" at bounding box center [280, 233] width 114 height 28
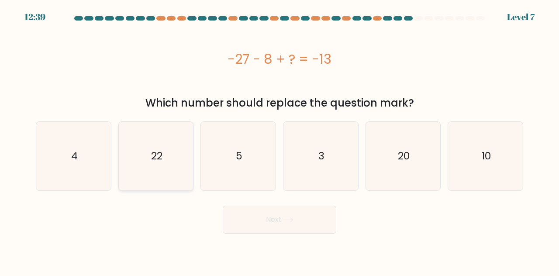
click at [157, 178] on icon "22" at bounding box center [156, 156] width 69 height 69
click at [279, 140] on input "b. 22" at bounding box center [279, 139] width 0 height 2
radio input "true"
click at [298, 215] on button "Next" at bounding box center [280, 220] width 114 height 28
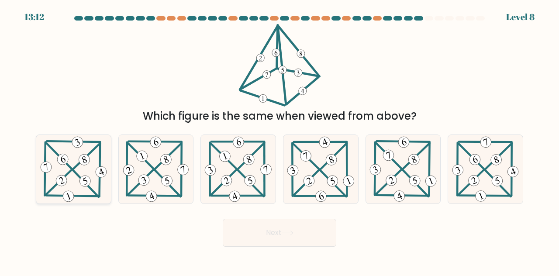
click at [59, 166] on 468 at bounding box center [62, 159] width 14 height 14
click at [279, 140] on input "a." at bounding box center [279, 139] width 0 height 2
radio input "true"
click at [295, 241] on button "Next" at bounding box center [280, 233] width 114 height 28
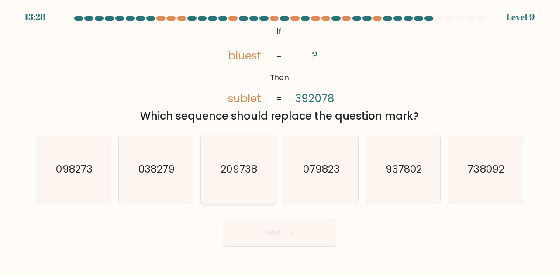
click at [252, 196] on icon "209738" at bounding box center [238, 169] width 69 height 69
click at [279, 140] on input "c. 209738" at bounding box center [279, 139] width 0 height 2
radio input "true"
click at [292, 235] on icon at bounding box center [287, 233] width 10 height 4
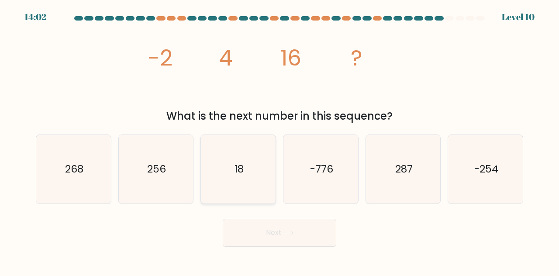
click at [221, 203] on icon "18" at bounding box center [238, 169] width 69 height 69
click at [279, 140] on input "c. 18" at bounding box center [279, 139] width 0 height 2
radio input "true"
click at [263, 247] on button "Next" at bounding box center [280, 233] width 114 height 28
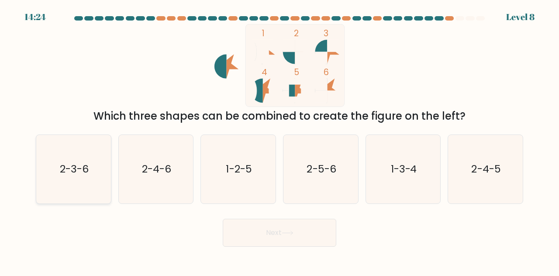
click at [87, 176] on text "2-3-6" at bounding box center [74, 169] width 29 height 14
click at [279, 140] on input "a. 2-3-6" at bounding box center [279, 139] width 0 height 2
radio input "true"
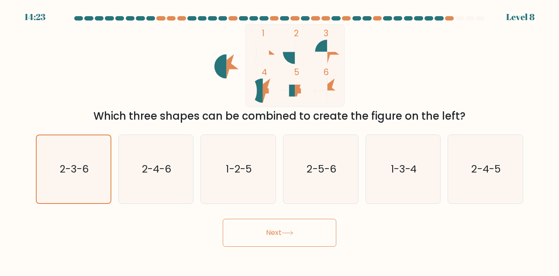
click at [301, 247] on button "Next" at bounding box center [280, 233] width 114 height 28
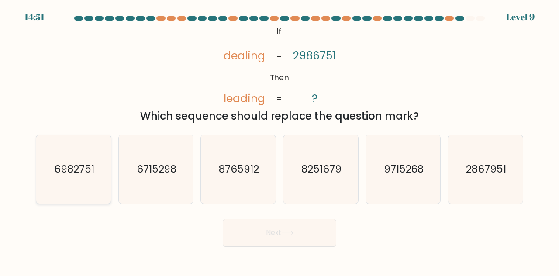
click at [70, 176] on text "6982751" at bounding box center [74, 169] width 40 height 14
click at [279, 140] on input "a. 6982751" at bounding box center [279, 139] width 0 height 2
radio input "true"
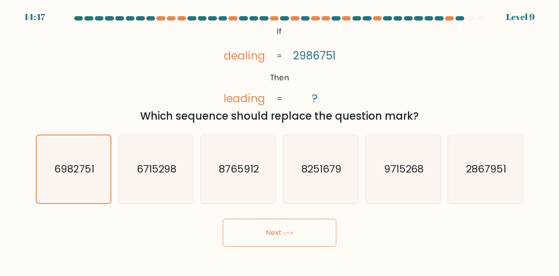
click at [325, 246] on button "Next" at bounding box center [280, 233] width 114 height 28
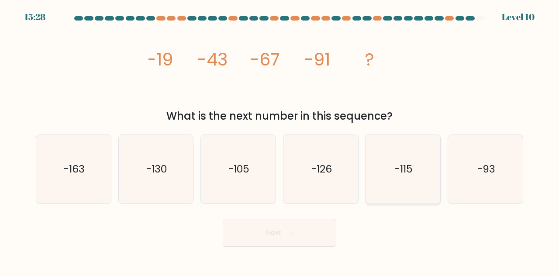
click at [422, 186] on icon "-115" at bounding box center [403, 169] width 69 height 69
click at [280, 140] on input "e. -115" at bounding box center [279, 139] width 0 height 2
radio input "true"
click at [298, 247] on button "Next" at bounding box center [280, 233] width 114 height 28
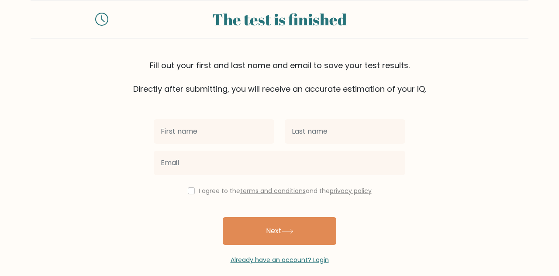
scroll to position [22, 0]
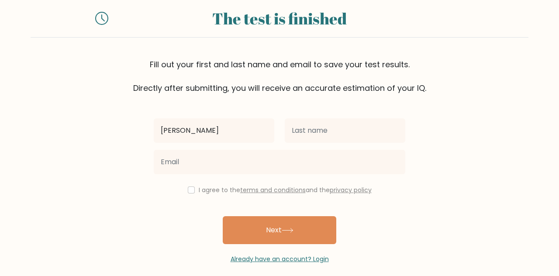
type input "[PERSON_NAME]"
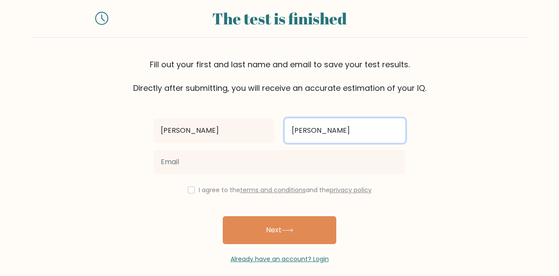
type input "Tabora"
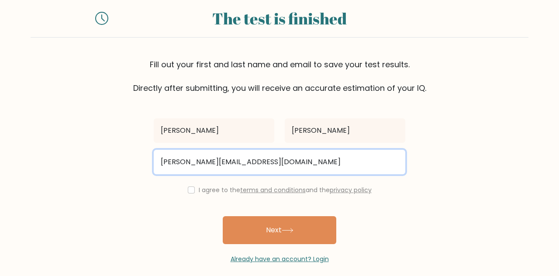
type input "raymond.tabora99@gmail.com"
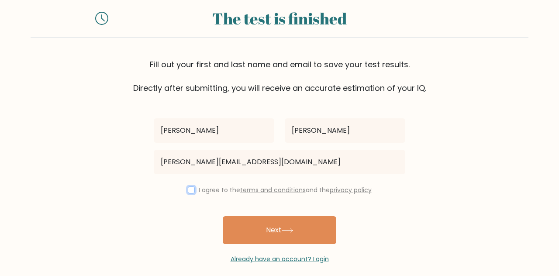
click at [189, 191] on input "checkbox" at bounding box center [191, 189] width 7 height 7
checkbox input "true"
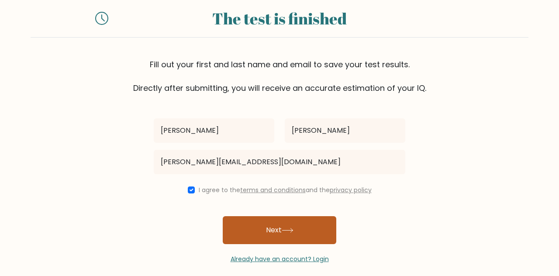
click at [308, 232] on button "Next" at bounding box center [280, 230] width 114 height 28
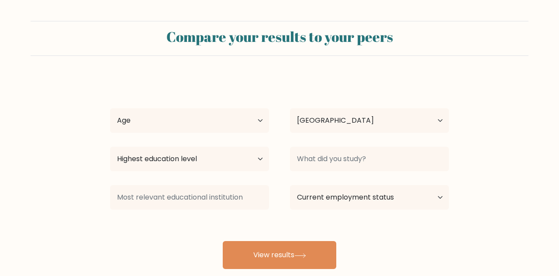
select select "PH"
click at [155, 113] on select "Age Under [DEMOGRAPHIC_DATA] [DEMOGRAPHIC_DATA] [DEMOGRAPHIC_DATA] [DEMOGRAPHIC…" at bounding box center [189, 120] width 159 height 24
select select "18_24"
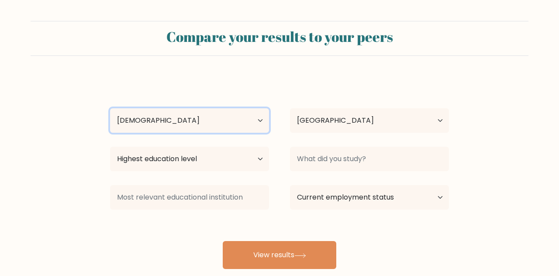
click at [110, 108] on select "Age Under [DEMOGRAPHIC_DATA] [DEMOGRAPHIC_DATA] [DEMOGRAPHIC_DATA] [DEMOGRAPHIC…" at bounding box center [189, 120] width 159 height 24
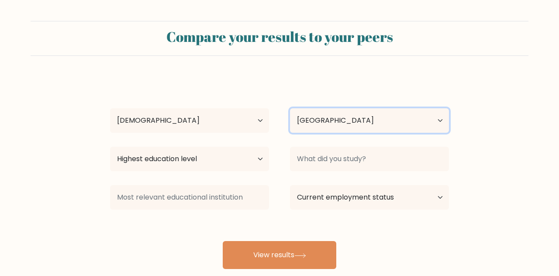
click at [394, 114] on select "Country [GEOGRAPHIC_DATA] [GEOGRAPHIC_DATA] [GEOGRAPHIC_DATA] [US_STATE] [GEOGR…" at bounding box center [369, 120] width 159 height 24
click at [521, 77] on form "Compare your results to your peers [PERSON_NAME] Age Under [DEMOGRAPHIC_DATA] […" at bounding box center [279, 145] width 559 height 248
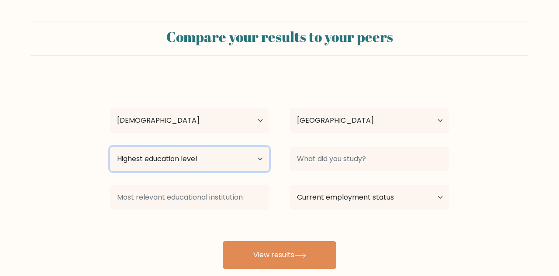
click at [124, 155] on select "Highest education level No schooling Primary Lower Secondary Upper Secondary Oc…" at bounding box center [189, 159] width 159 height 24
select select "upper_secondary"
click at [110, 147] on select "Highest education level No schooling Primary Lower Secondary Upper Secondary Oc…" at bounding box center [189, 159] width 159 height 24
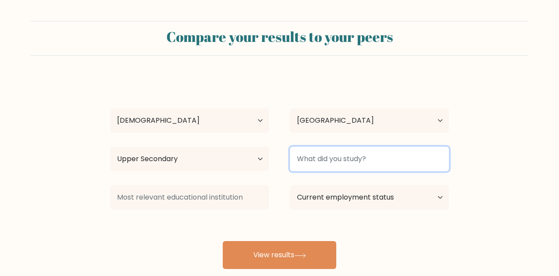
click at [405, 164] on input at bounding box center [369, 159] width 159 height 24
type input "h"
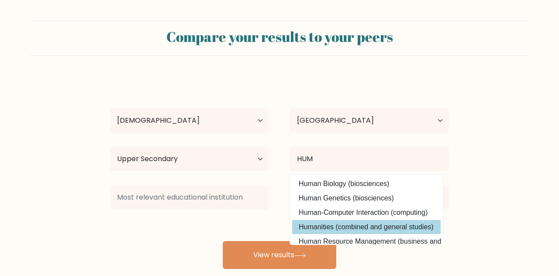
click at [423, 226] on option "Humanities (combined and general studies)" at bounding box center [366, 227] width 148 height 14
type input "Humanities"
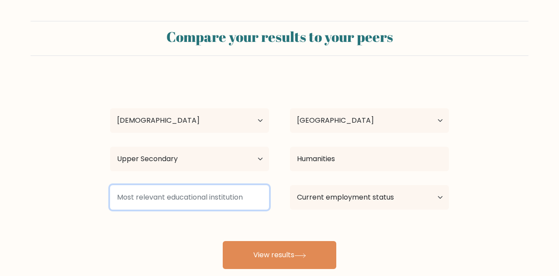
click at [142, 200] on input at bounding box center [189, 197] width 159 height 24
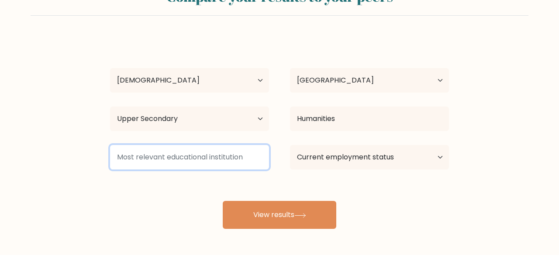
scroll to position [20, 0]
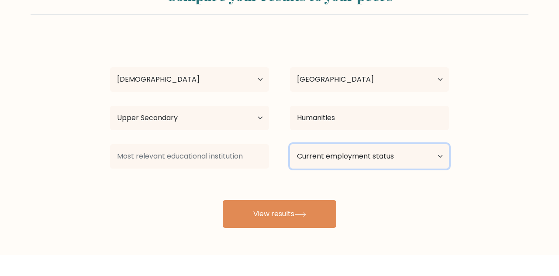
click at [436, 182] on select "Current employment status Employed Student Retired Other / prefer not to answer" at bounding box center [369, 177] width 159 height 24
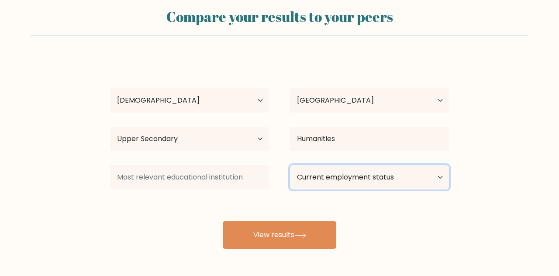
select select "student"
click at [290, 165] on select "Current employment status Employed Student Retired Other / prefer not to answer" at bounding box center [369, 177] width 159 height 24
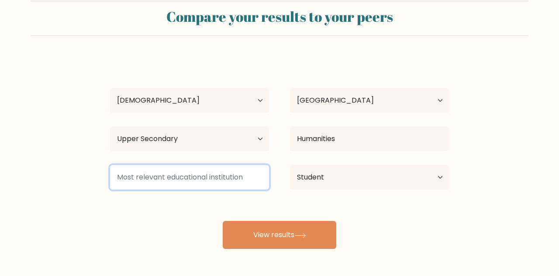
click at [132, 181] on input at bounding box center [189, 177] width 159 height 24
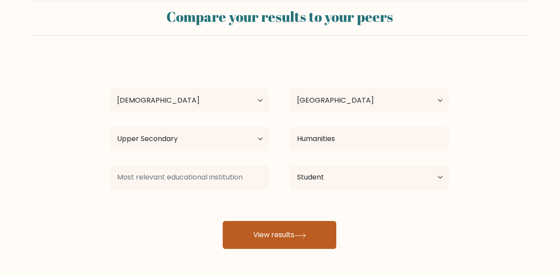
click at [312, 245] on button "View results" at bounding box center [280, 235] width 114 height 28
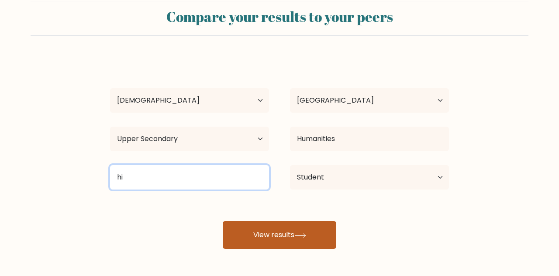
type input "h"
type input "s"
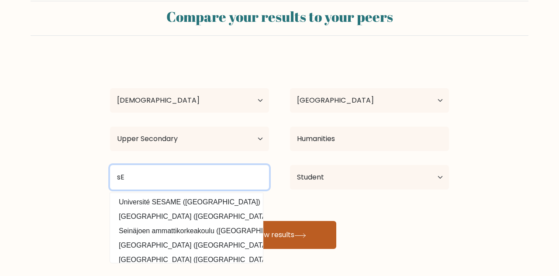
type input "s"
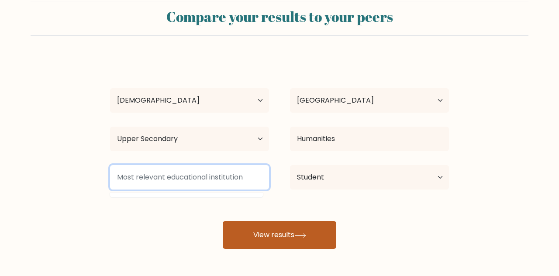
type input "S"
type input "D"
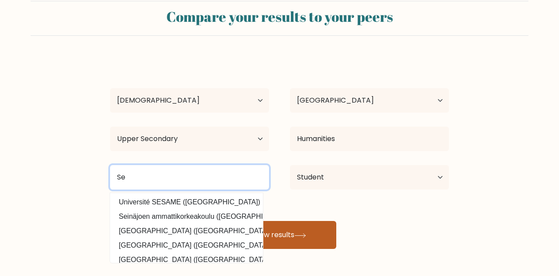
type input "S"
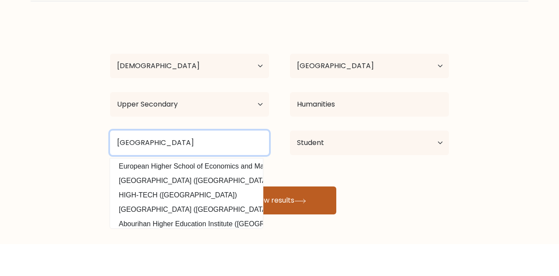
scroll to position [79, 0]
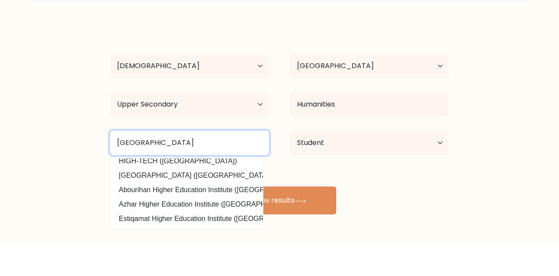
type input "[GEOGRAPHIC_DATA]"
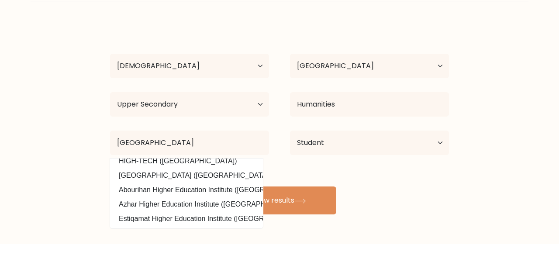
click at [437, 205] on div "[PERSON_NAME] Age Under [DEMOGRAPHIC_DATA] [DEMOGRAPHIC_DATA] [DEMOGRAPHIC_DATA…" at bounding box center [279, 150] width 349 height 192
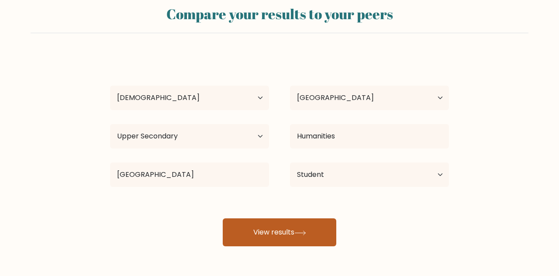
click at [305, 232] on icon at bounding box center [300, 232] width 10 height 4
